Goal: Obtain resource: Obtain resource

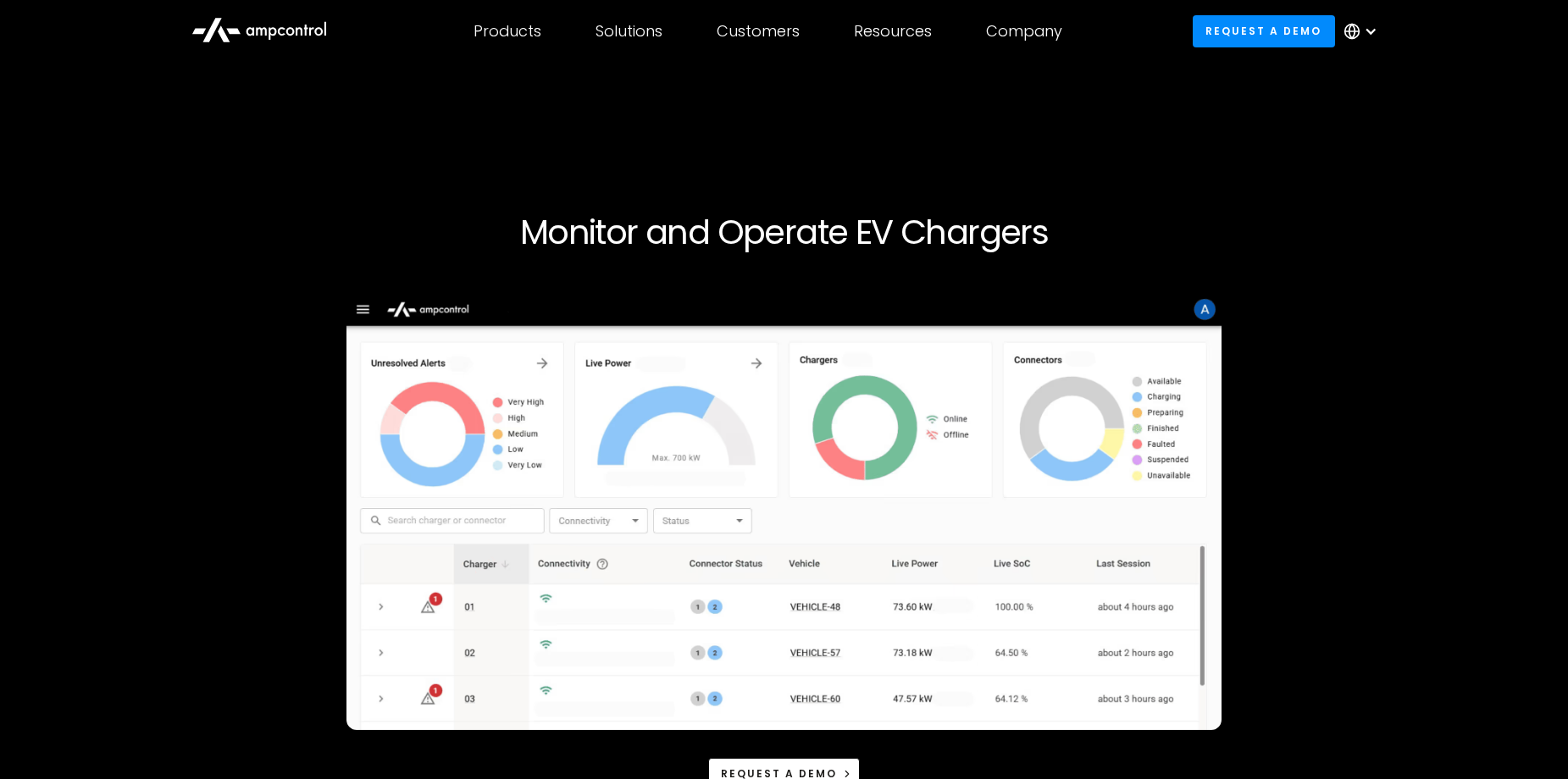
scroll to position [508, 0]
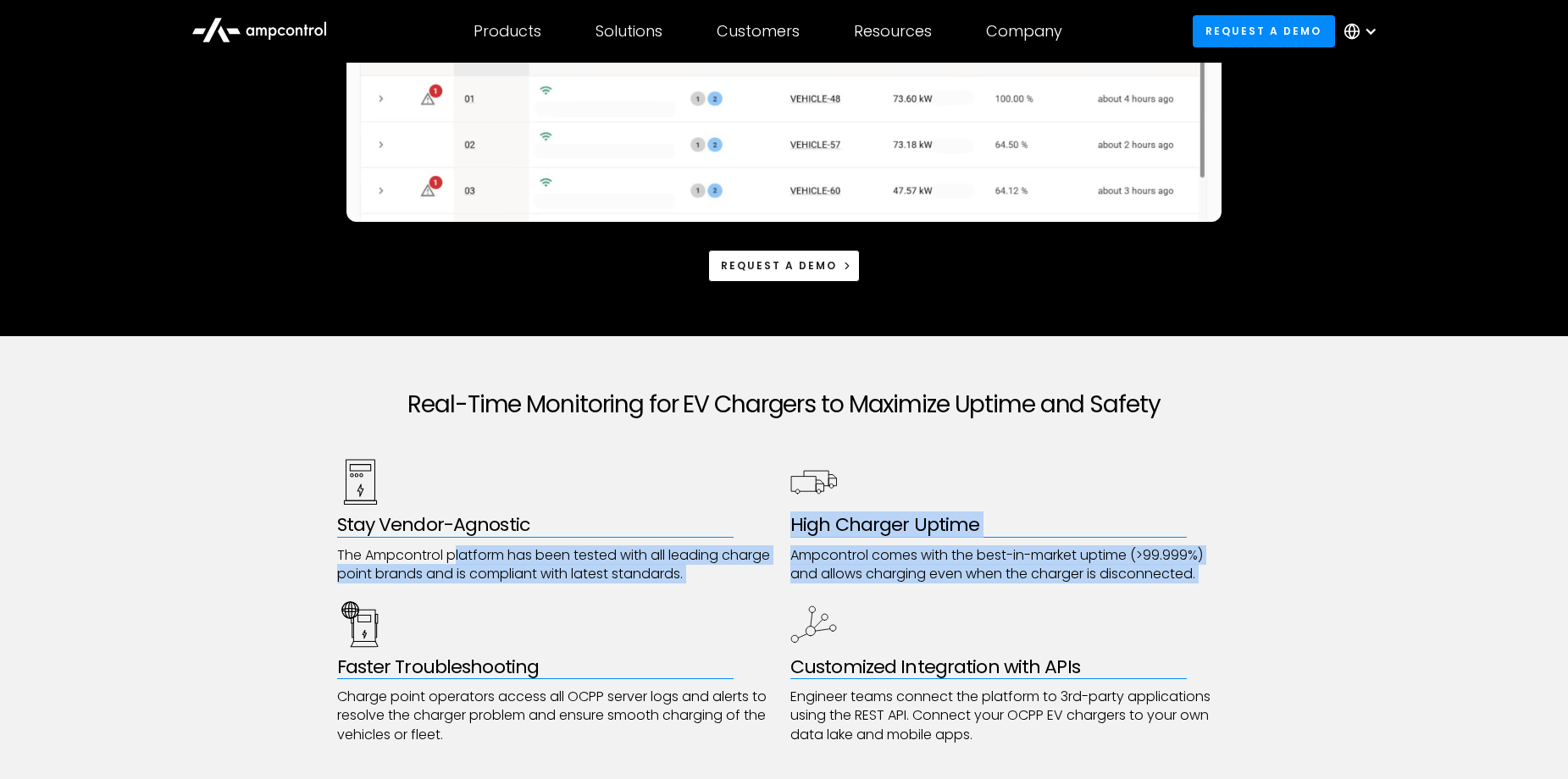
drag, startPoint x: 454, startPoint y: 564, endPoint x: 661, endPoint y: 594, distance: 209.2
click at [661, 594] on div "Stay Vendor-Agnostic The Ampcontrol platform has been tested with all leading c…" at bounding box center [784, 601] width 895 height 285
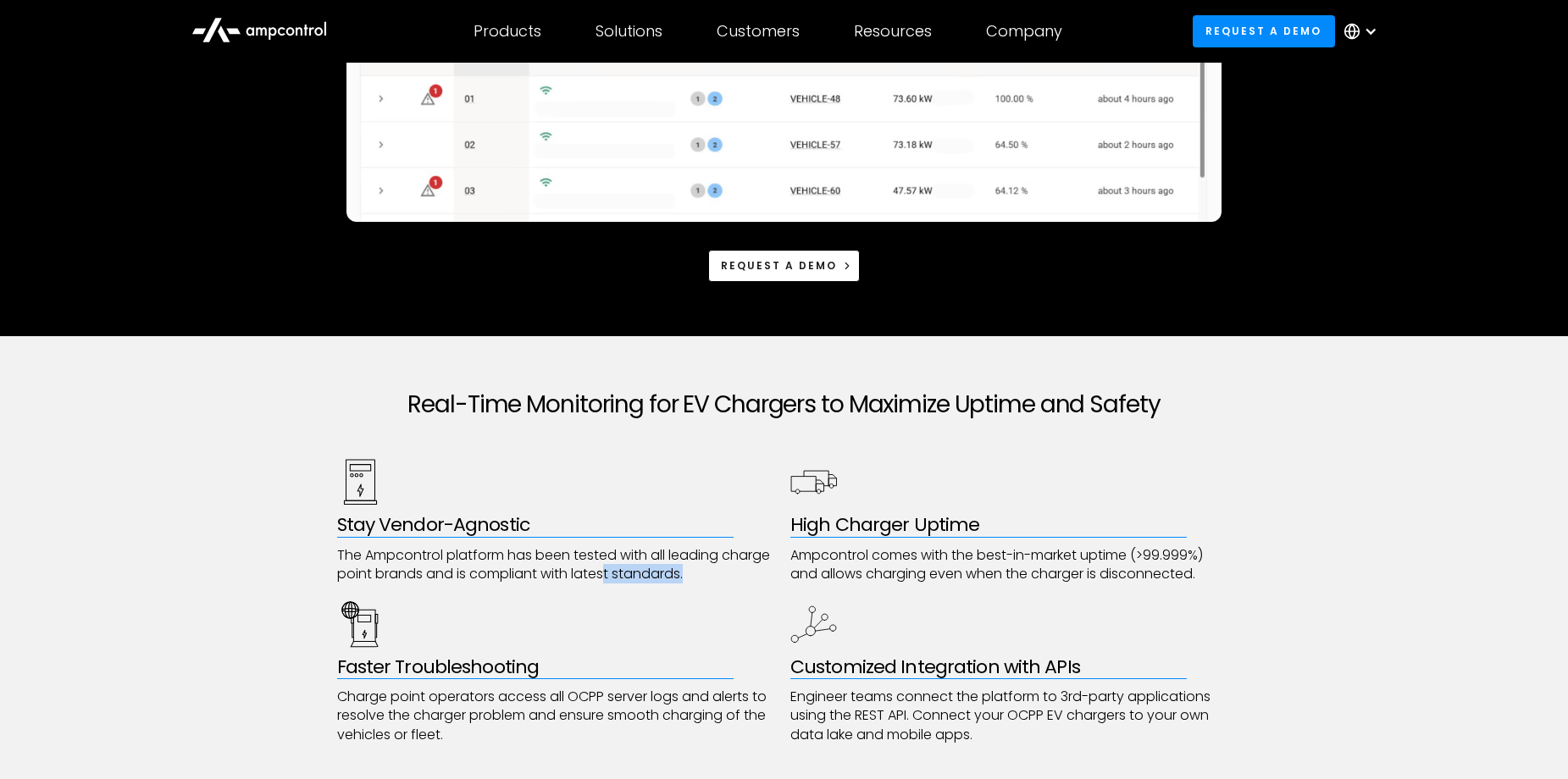
drag, startPoint x: 702, startPoint y: 575, endPoint x: 605, endPoint y: 566, distance: 97.4
click at [605, 566] on p "The Ampcontrol platform has been tested with all leading charge point brands an…" at bounding box center [557, 565] width 441 height 39
click at [1368, 34] on div at bounding box center [1371, 32] width 14 height 14
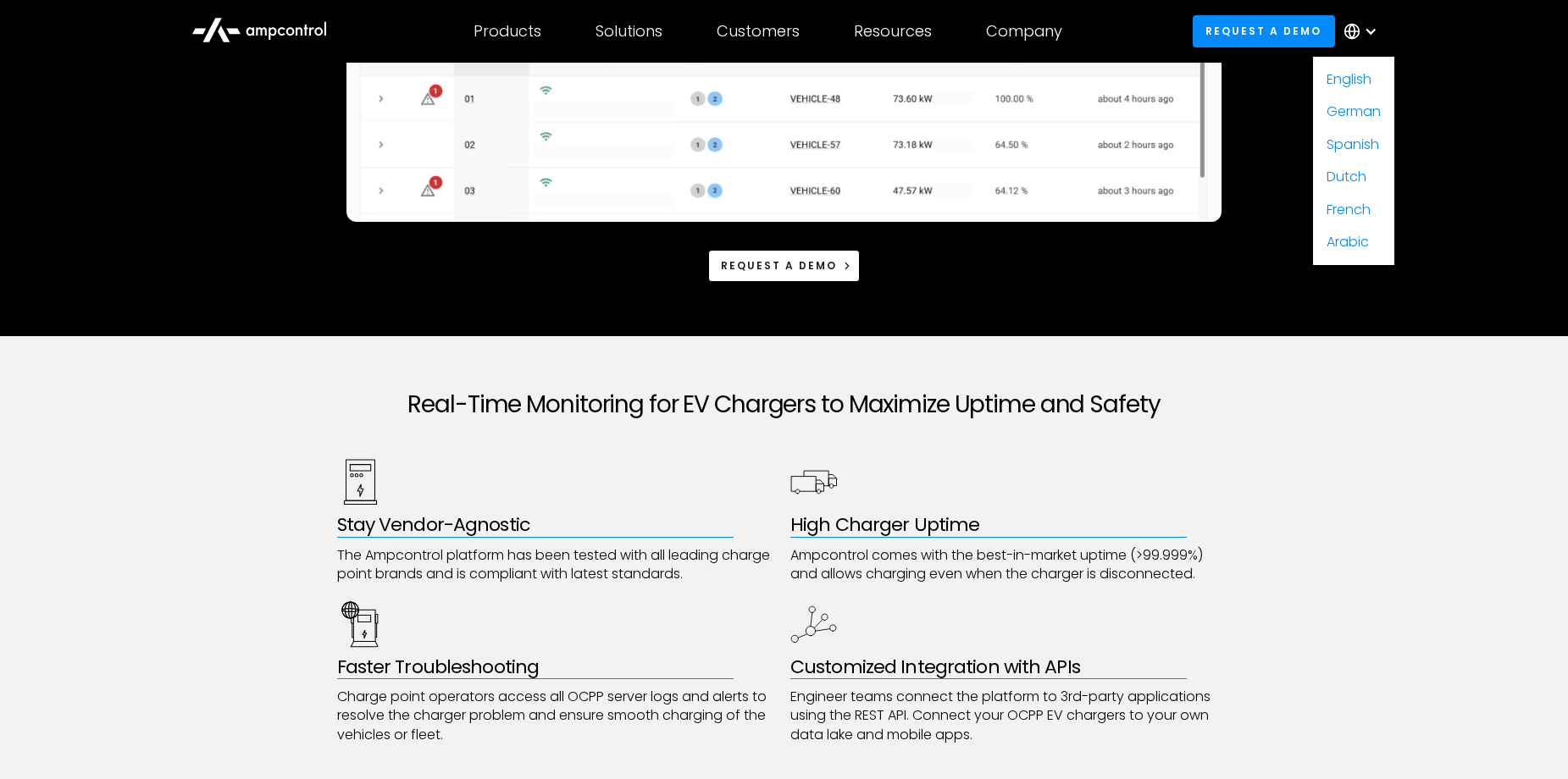
drag, startPoint x: 1215, startPoint y: 542, endPoint x: 1183, endPoint y: 542, distance: 32.0
click at [1215, 542] on div "High Charger Uptime Ampcontrol comes with the best-in-market uptime (>99.999%) …" at bounding box center [1011, 520] width 441 height 124
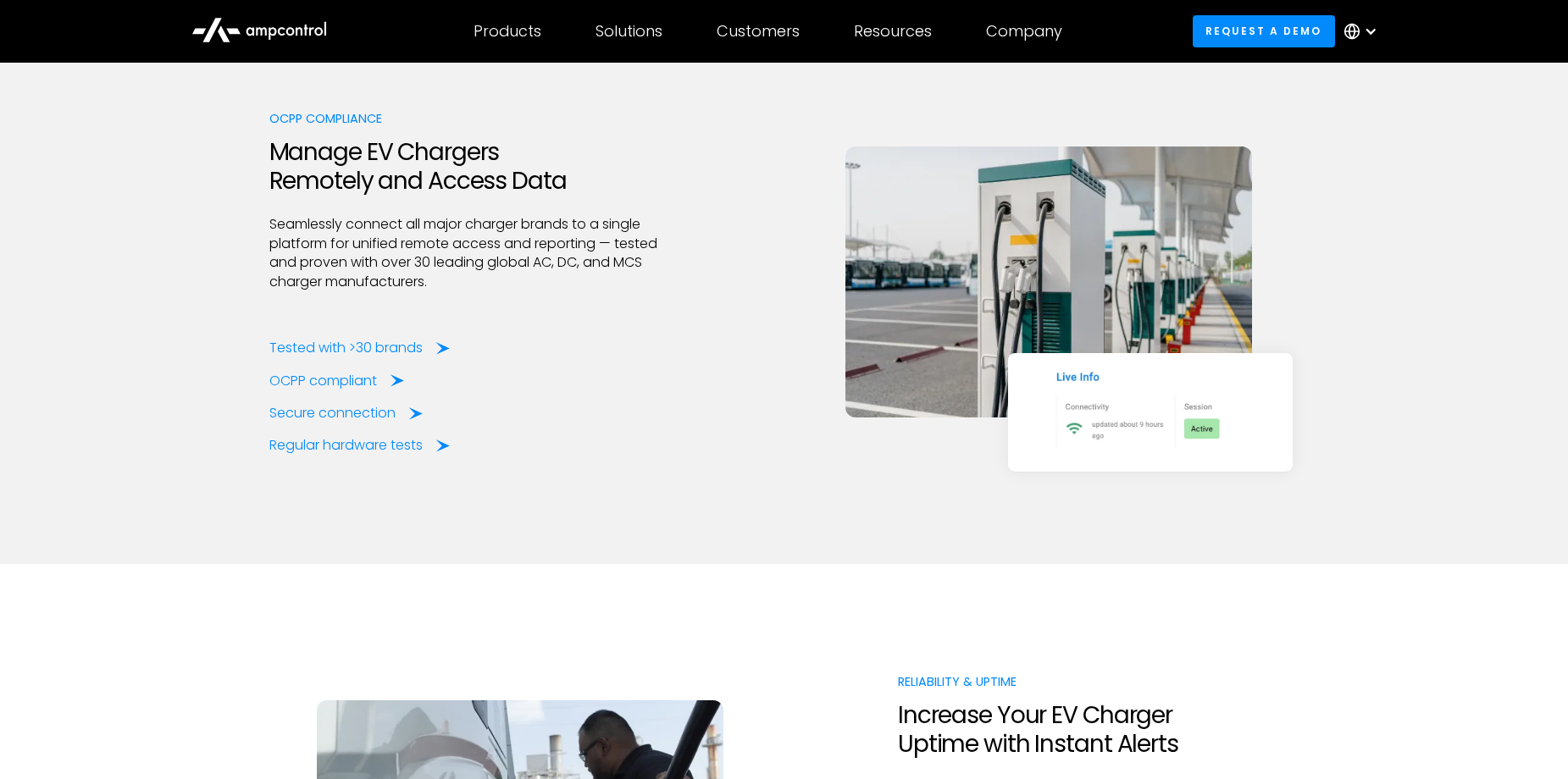
scroll to position [2625, 0]
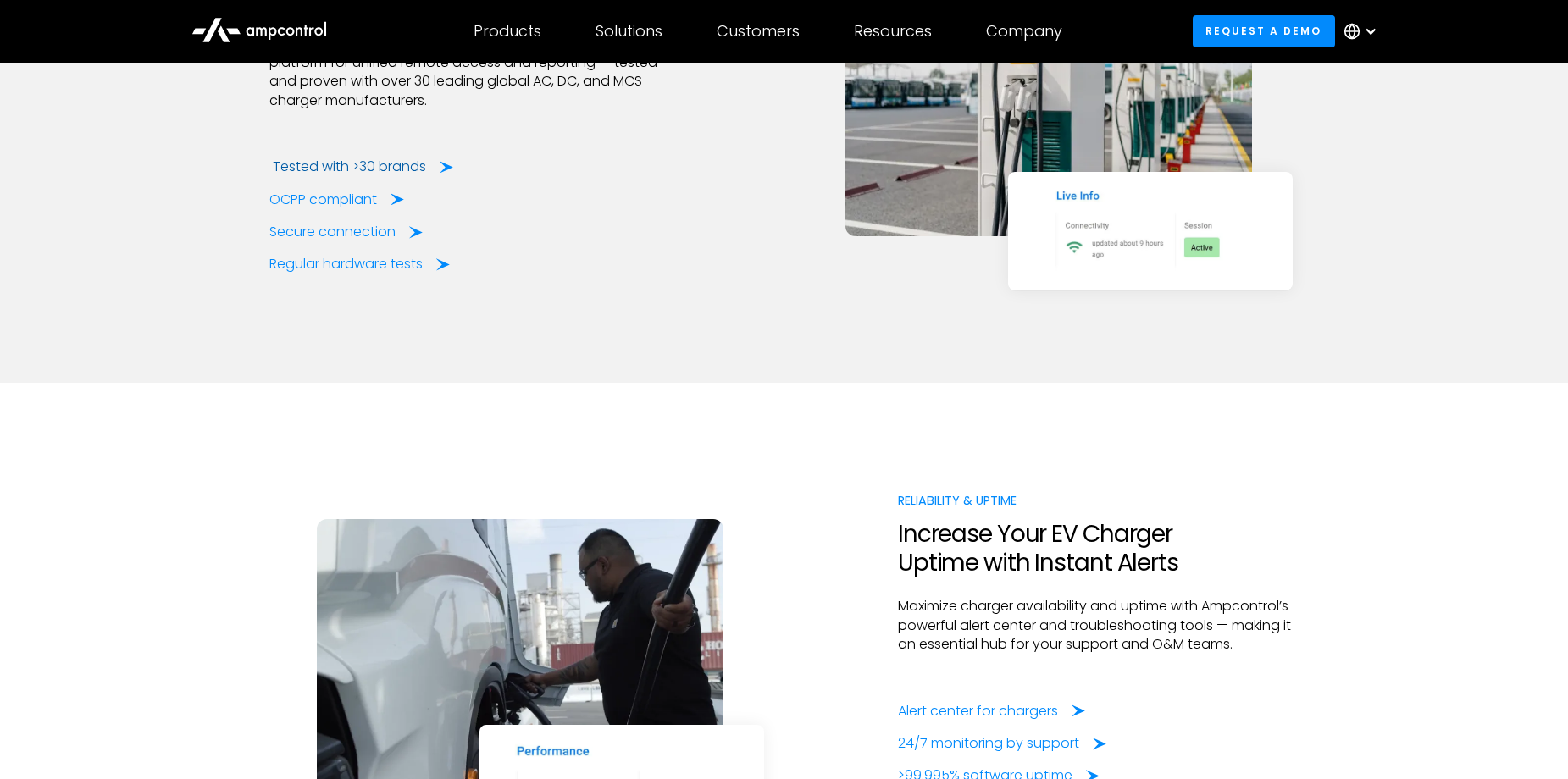
click at [322, 158] on div "Tested with >30 brands" at bounding box center [349, 167] width 153 height 19
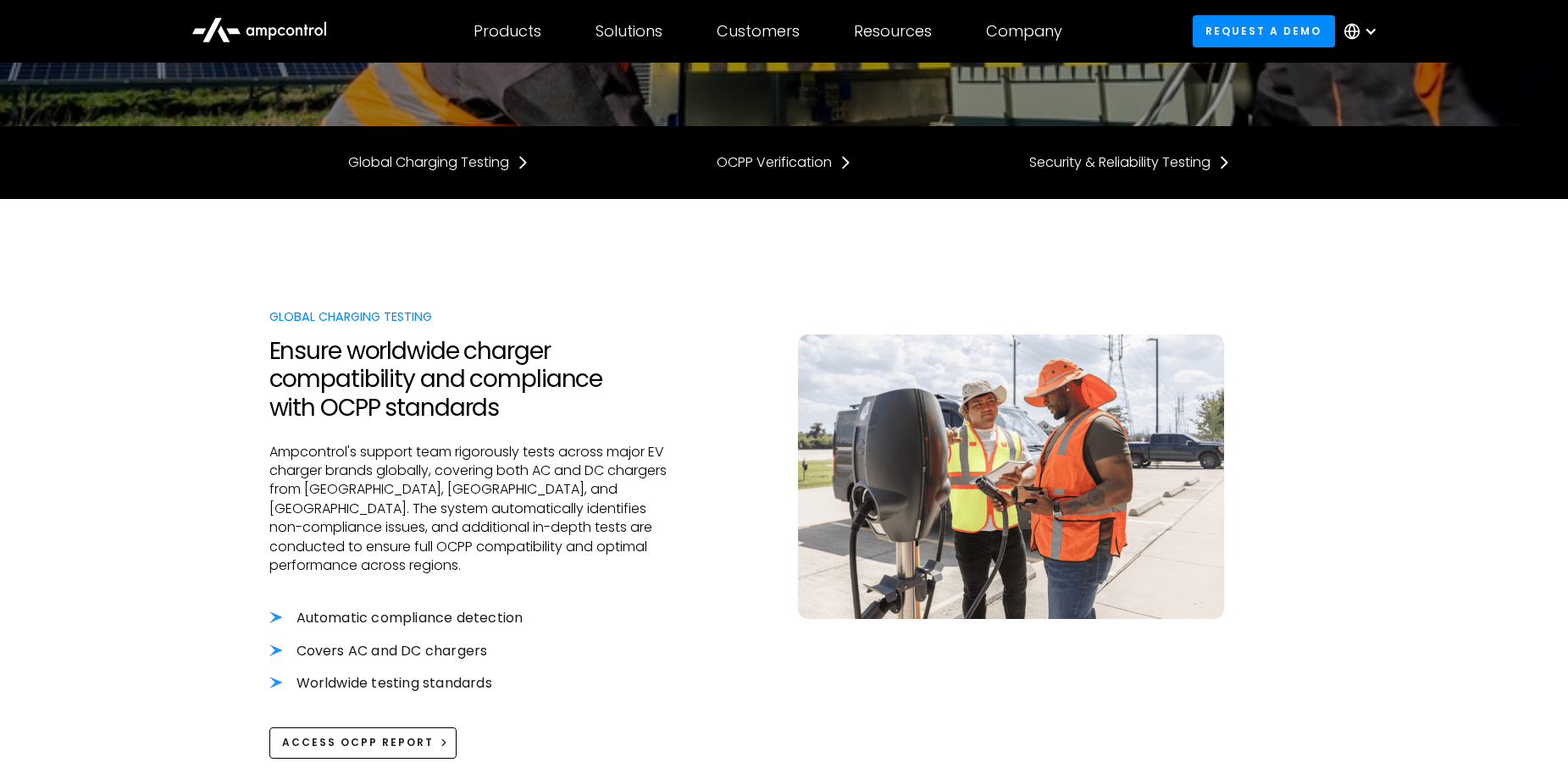
scroll to position [592, 0]
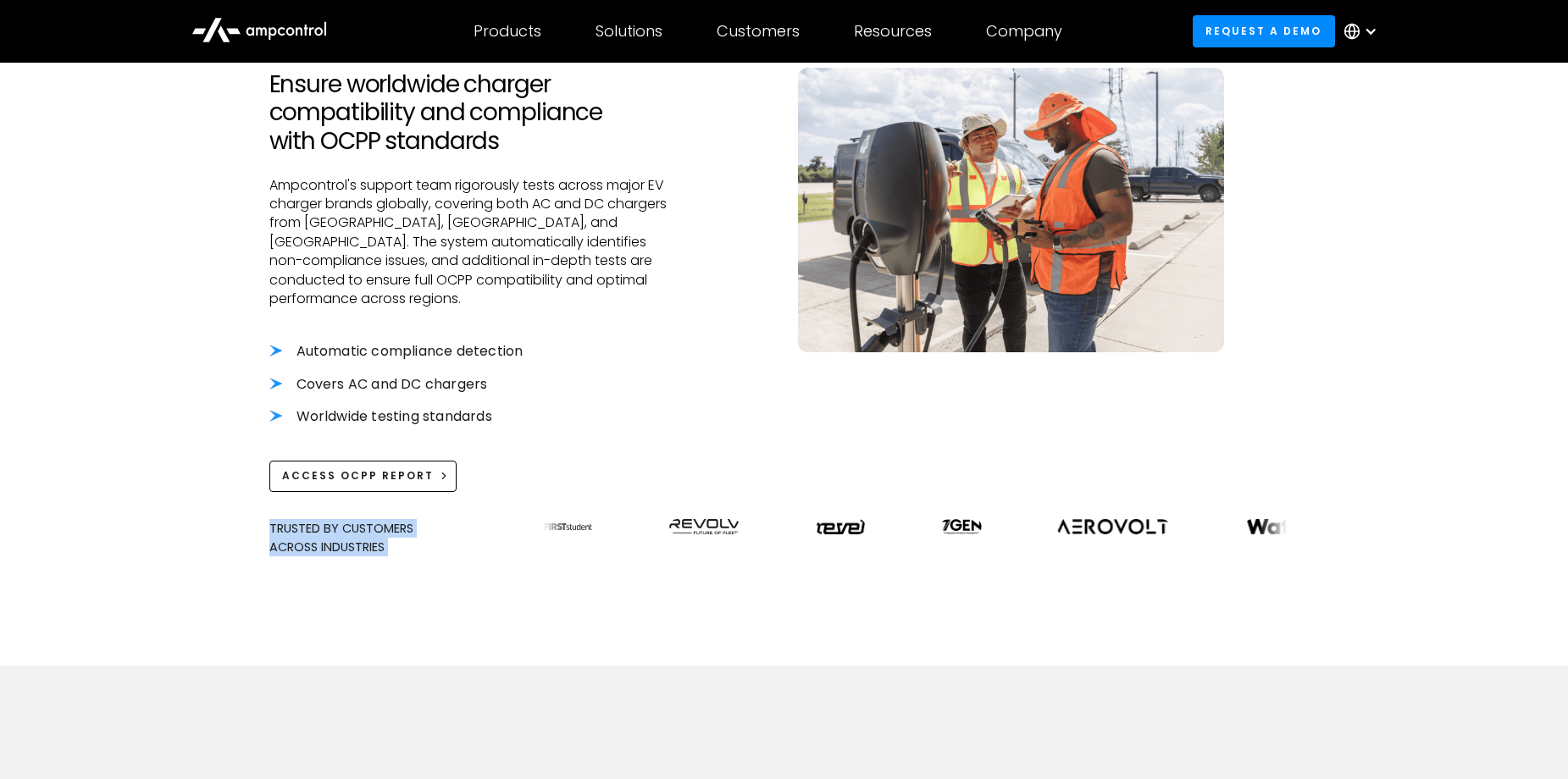
drag, startPoint x: 1082, startPoint y: 508, endPoint x: 754, endPoint y: 459, distance: 331.6
click at [718, 461] on div "Global Charging Testing Ensure worldwide charger compatibility and compliance w…" at bounding box center [784, 299] width 1030 height 733
click at [868, 558] on div "Global Charging Testing Ensure worldwide charger compatibility and compliance w…" at bounding box center [784, 299] width 1030 height 733
click at [313, 468] on div "Access OCPP Report" at bounding box center [357, 476] width 152 height 15
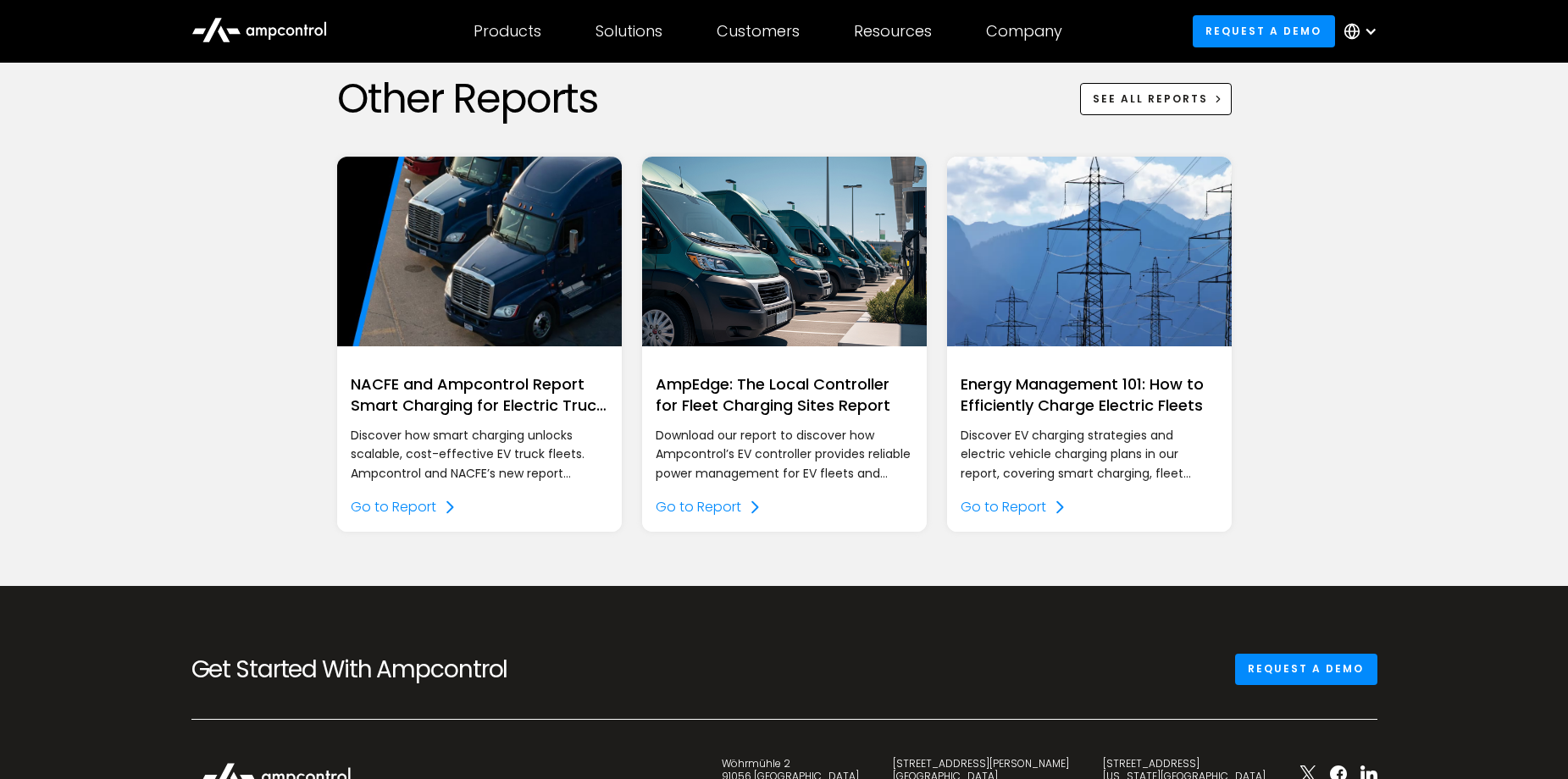
scroll to position [1609, 0]
